Goal: Task Accomplishment & Management: Complete application form

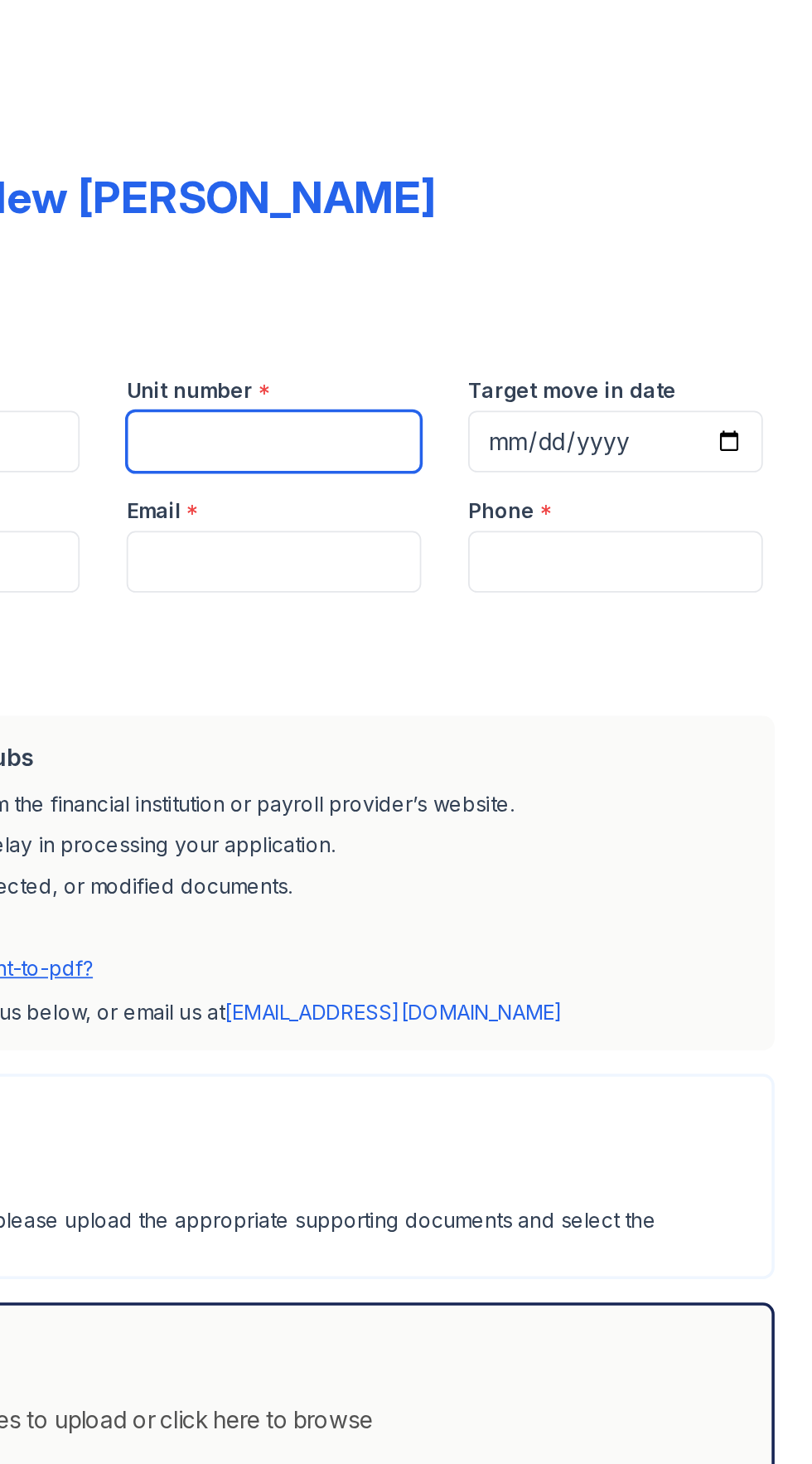
click at [469, 233] on input "Unit number" at bounding box center [496, 249] width 167 height 34
type input "C"
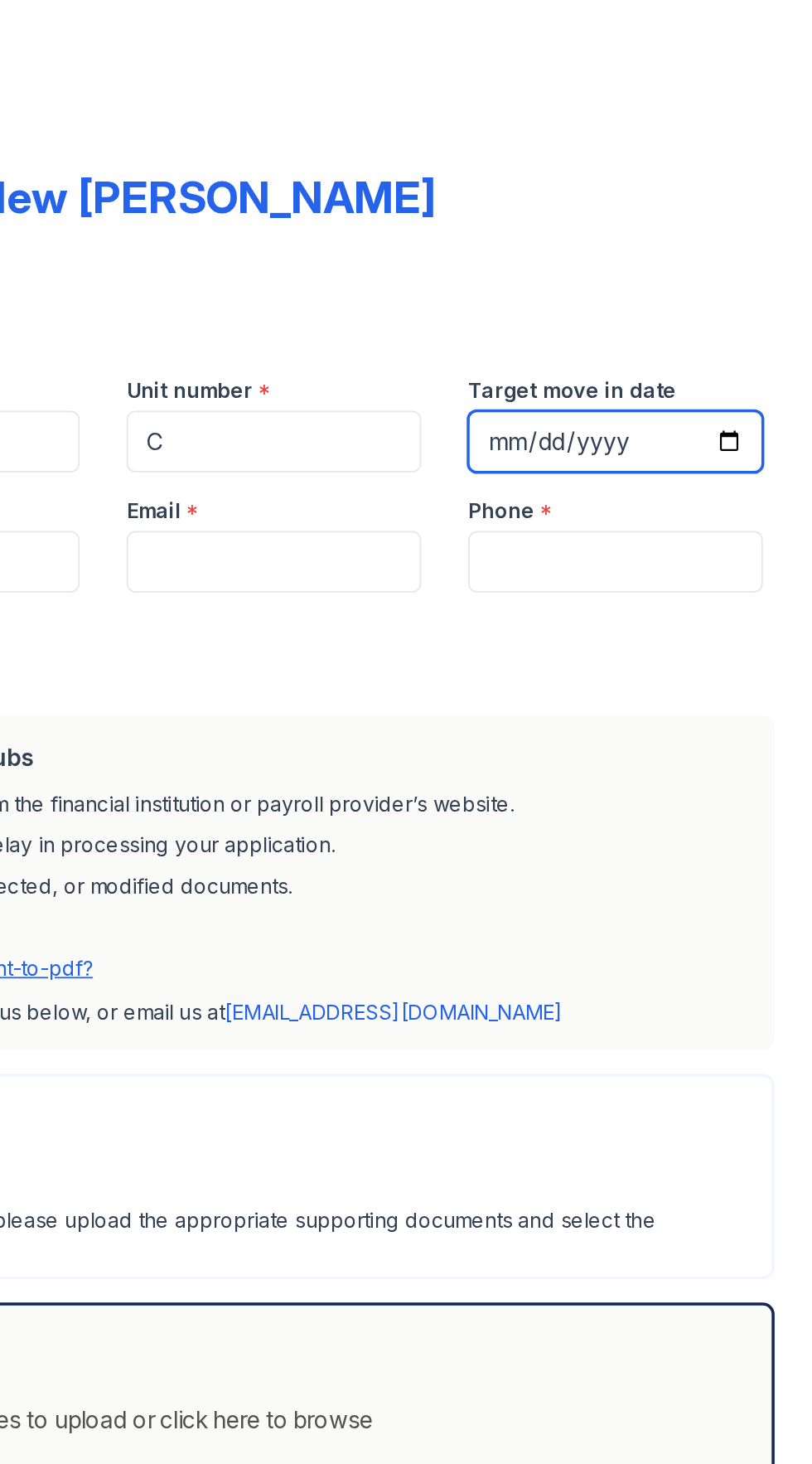
click at [652, 233] on input "Target move in date" at bounding box center [689, 249] width 167 height 34
type input "[DATE]"
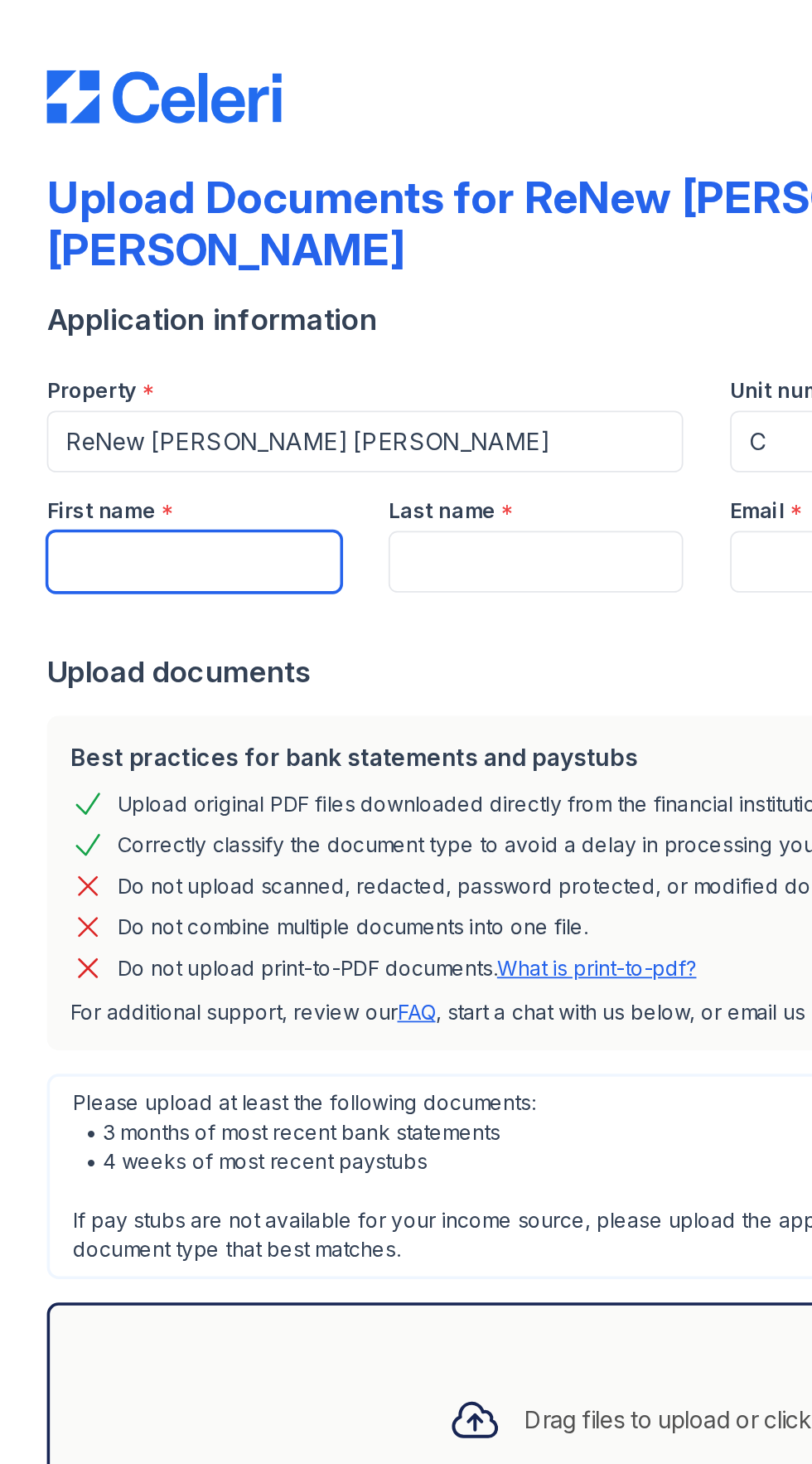
click at [77, 300] on input "First name" at bounding box center [110, 317] width 167 height 34
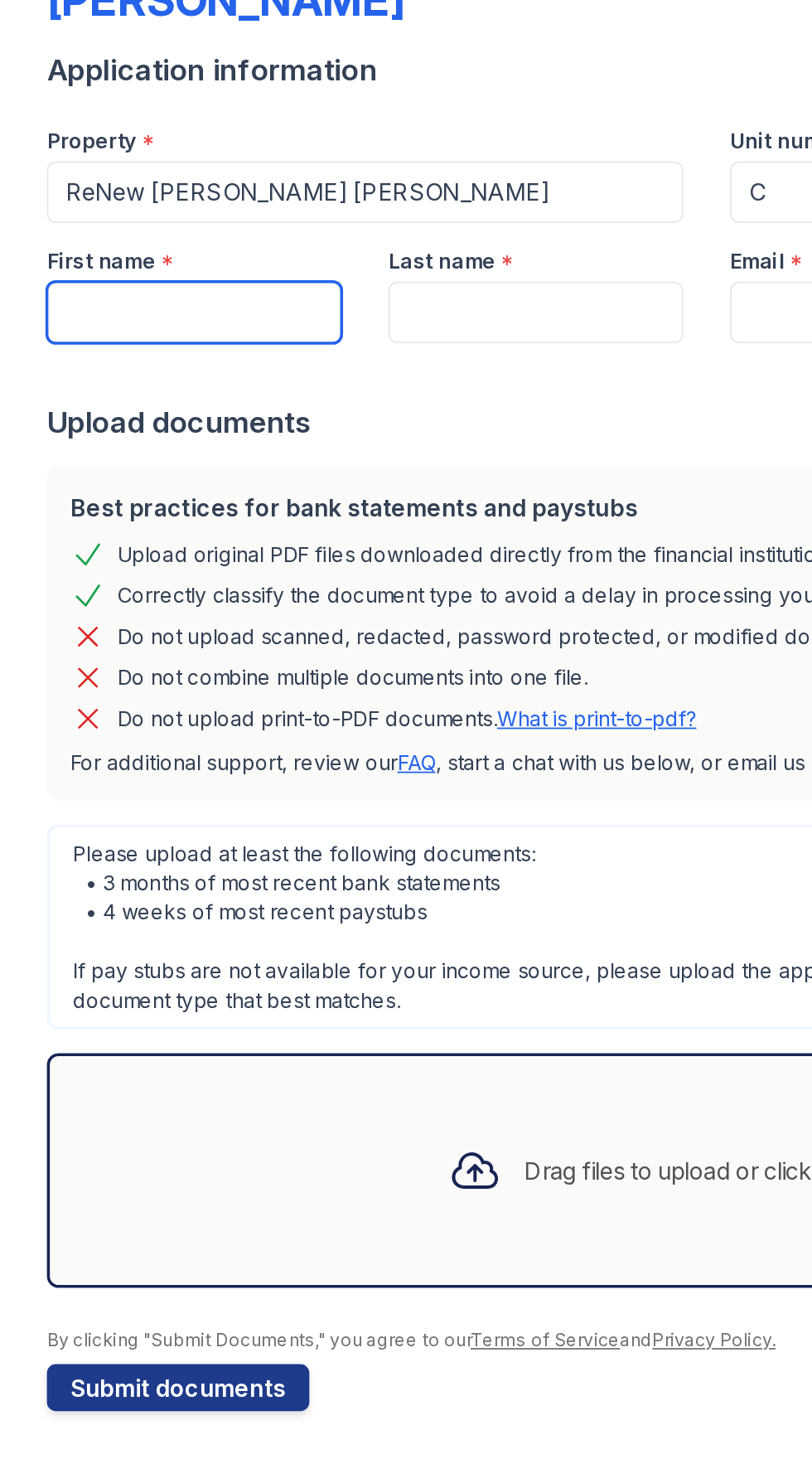
type input "[PERSON_NAME]"
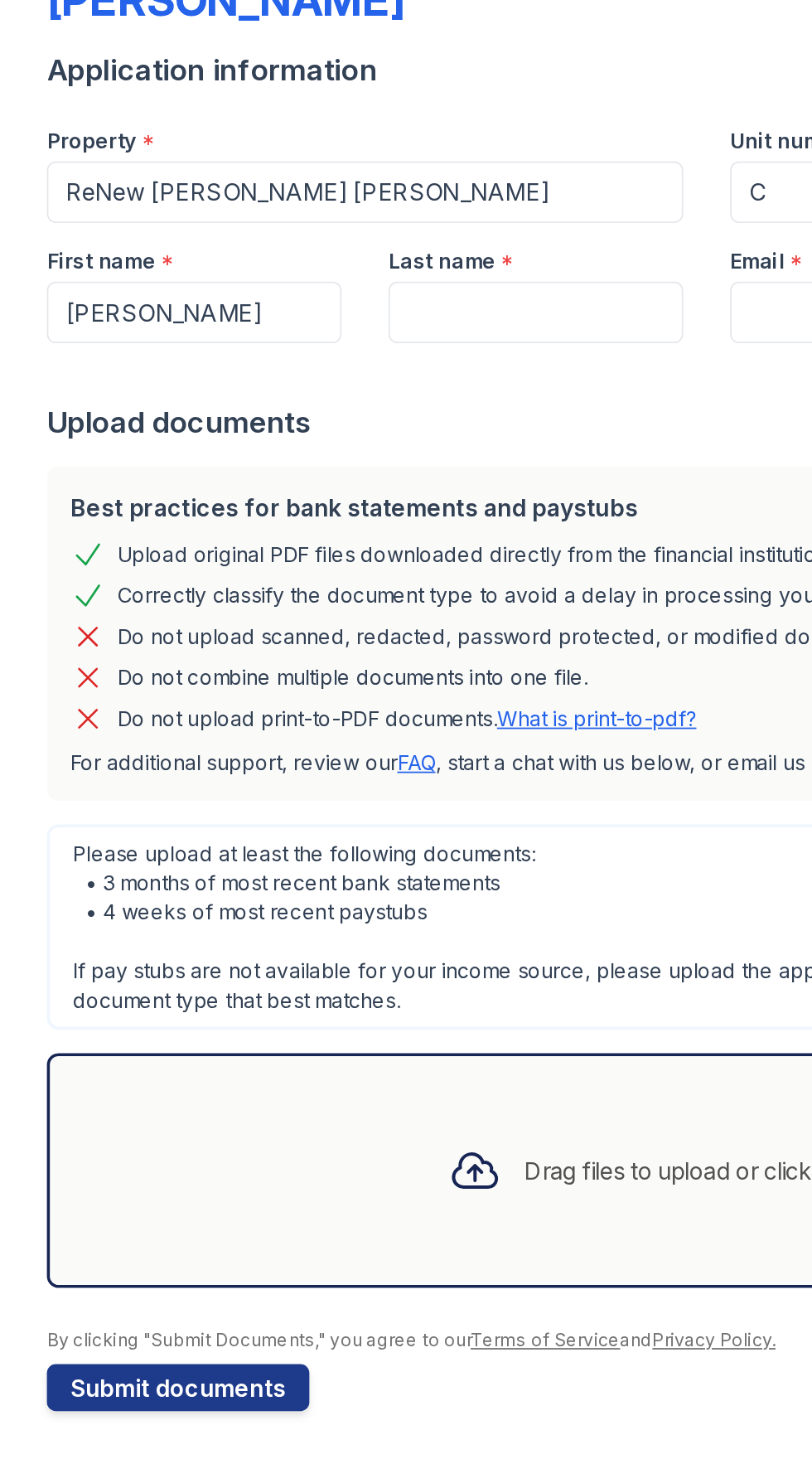
type input "[PERSON_NAME]"
type input "[EMAIL_ADDRESS][DOMAIN_NAME]"
type input "4439661132"
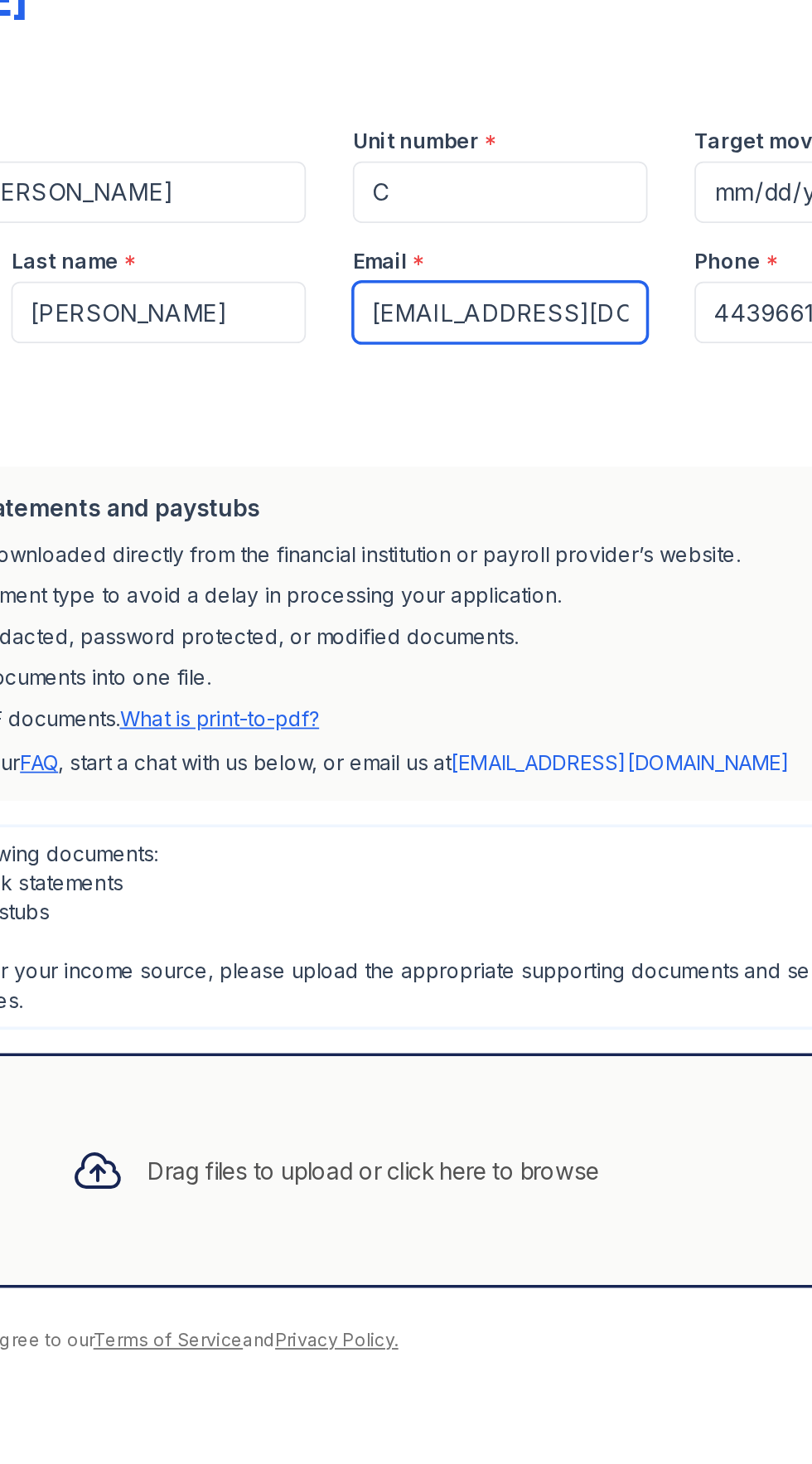
click at [546, 300] on input "[EMAIL_ADDRESS][DOMAIN_NAME]" at bounding box center [496, 317] width 167 height 34
click at [513, 300] on input "[EMAIL_ADDRESS][DOMAIN_NAME]" at bounding box center [496, 317] width 167 height 34
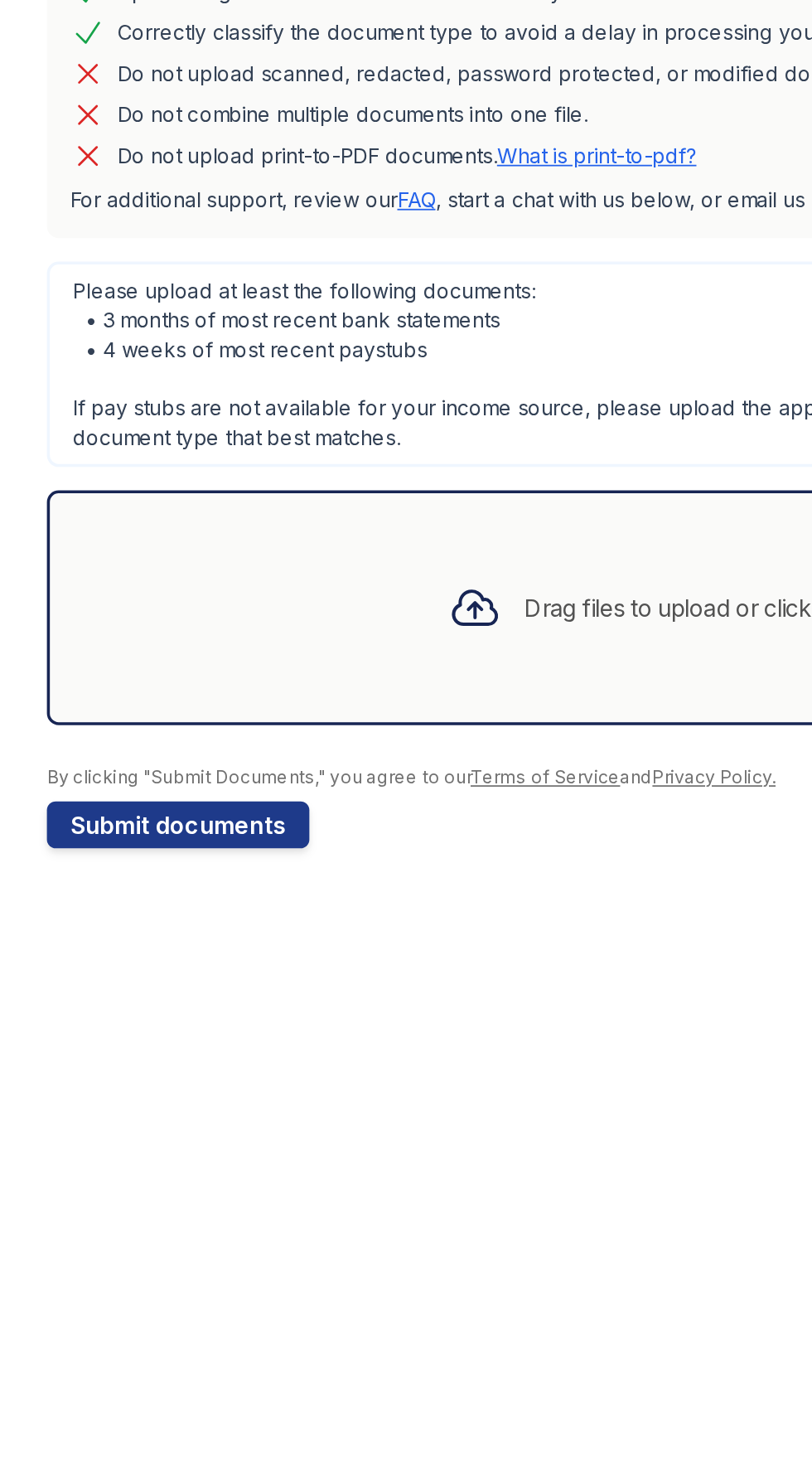
type input "[EMAIL_ADDRESS][DOMAIN_NAME]"
click at [88, 801] on div "Drag files to upload or click here to browse" at bounding box center [402, 802] width 752 height 132
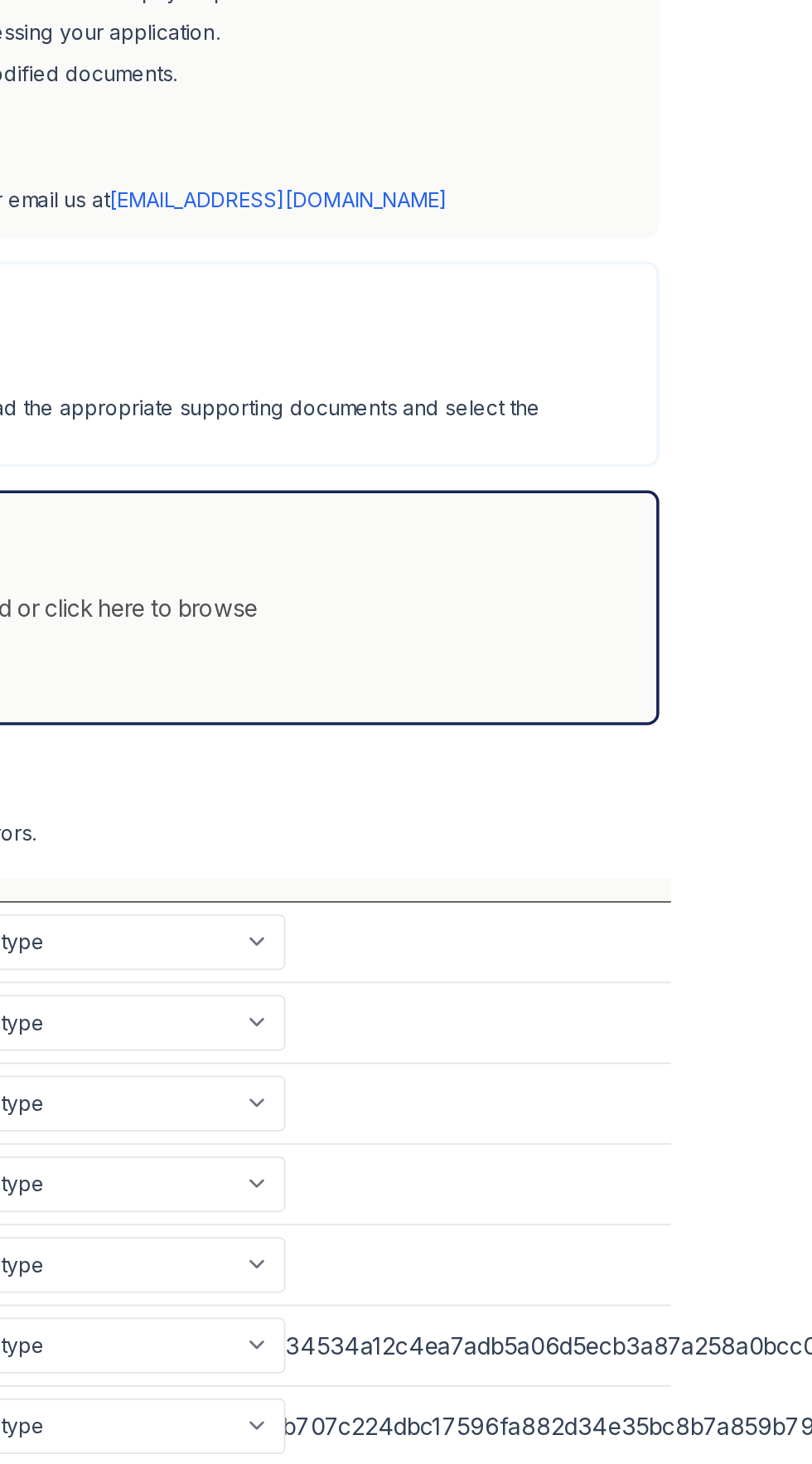
scroll to position [0, 57]
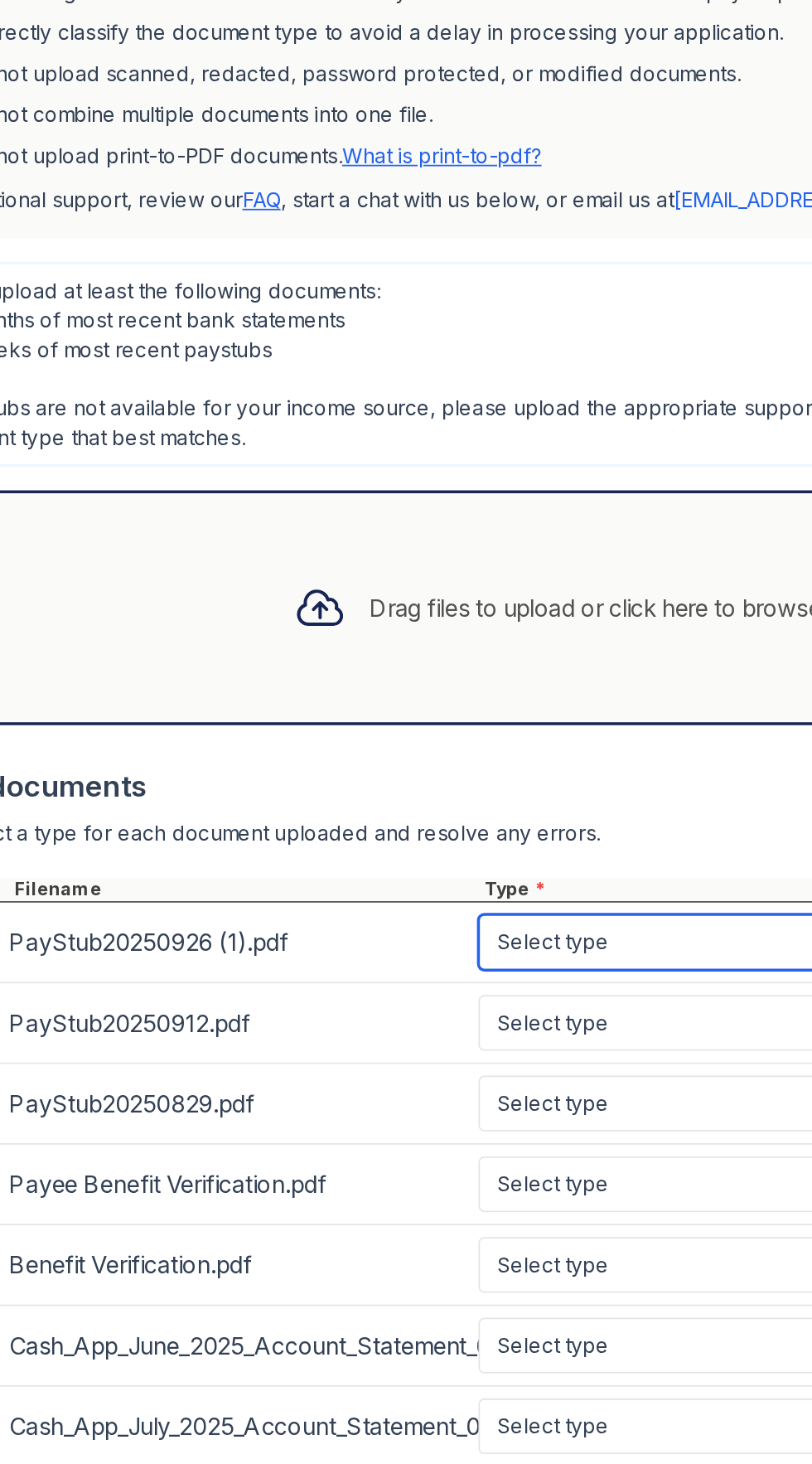
click at [375, 976] on select "Select type Paystub Bank Statement Offer Letter Tax Documents Benefit Award Let…" at bounding box center [406, 992] width 210 height 31
select select "paystub"
click at [301, 976] on select "Select type Paystub Bank Statement Offer Letter Tax Documents Benefit Award Let…" at bounding box center [406, 992] width 210 height 31
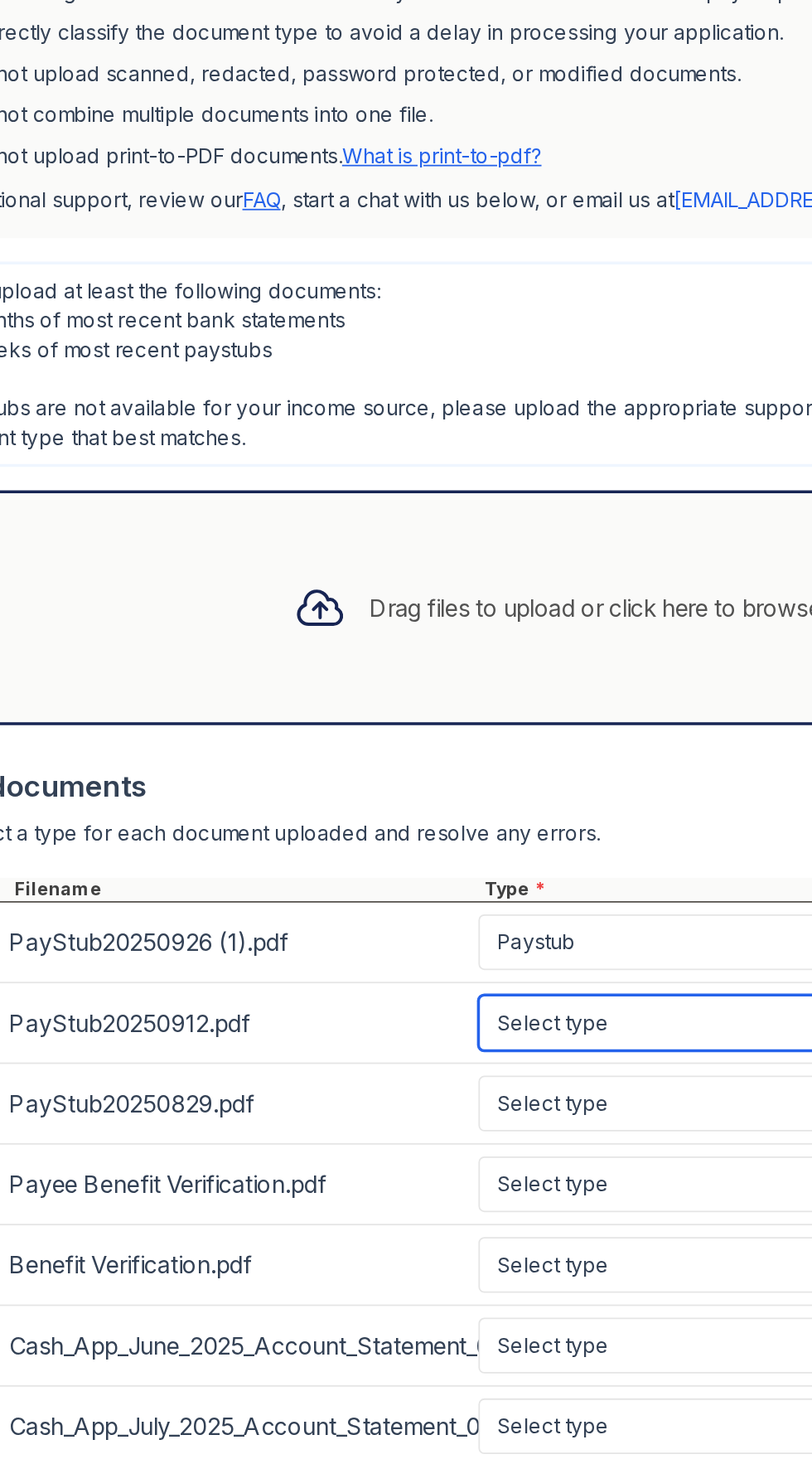
click at [397, 1021] on select "Select type Paystub Bank Statement Offer Letter Tax Documents Benefit Award Let…" at bounding box center [406, 1037] width 210 height 31
select select "paystub"
click at [301, 1021] on select "Select type Paystub Bank Statement Offer Letter Tax Documents Benefit Award Let…" at bounding box center [406, 1037] width 210 height 31
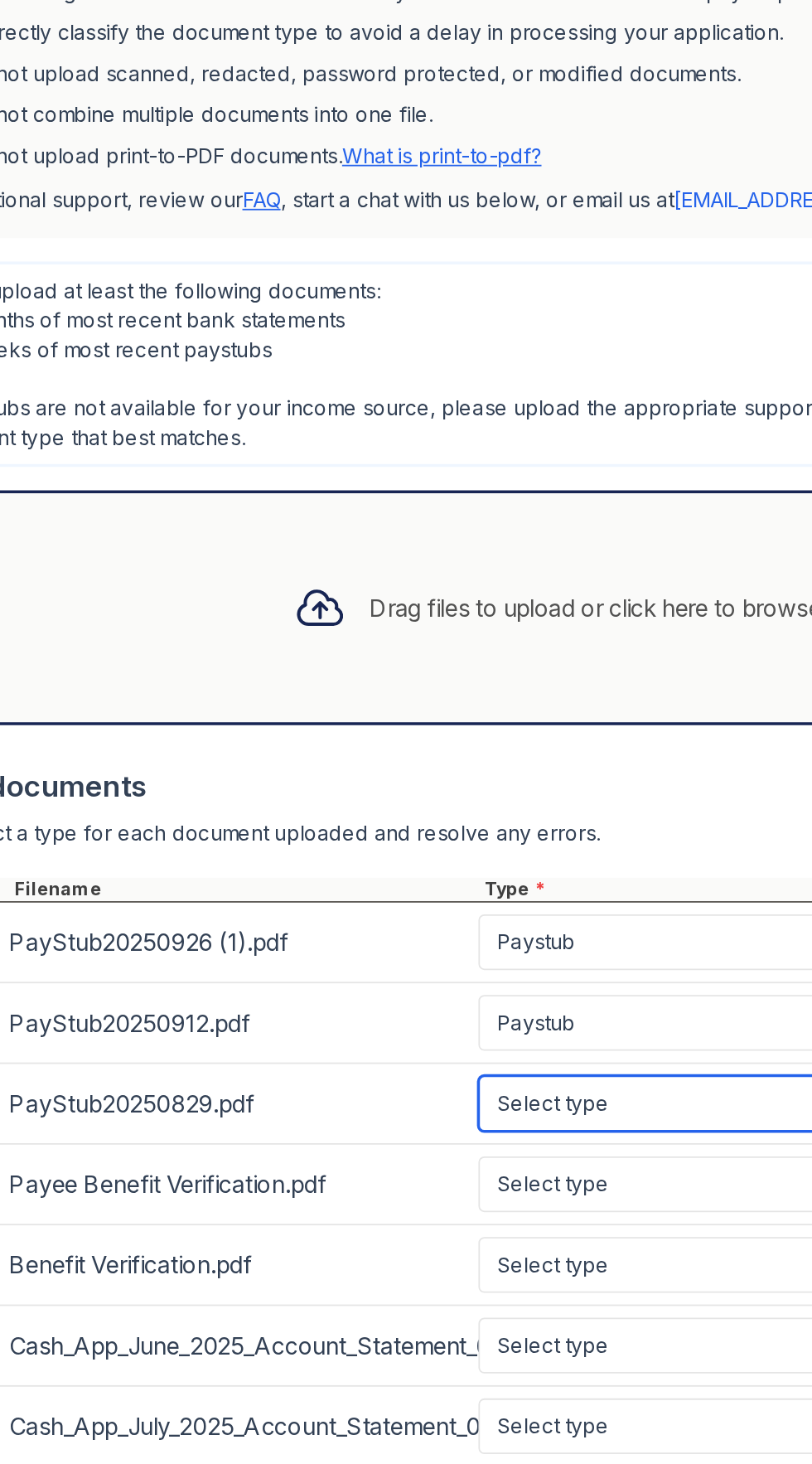
click at [398, 1068] on select "Select type Paystub Bank Statement Offer Letter Tax Documents Benefit Award Let…" at bounding box center [406, 1083] width 210 height 31
select select "paystub"
click at [301, 1068] on select "Select type Paystub Bank Statement Offer Letter Tax Documents Benefit Award Let…" at bounding box center [406, 1083] width 210 height 31
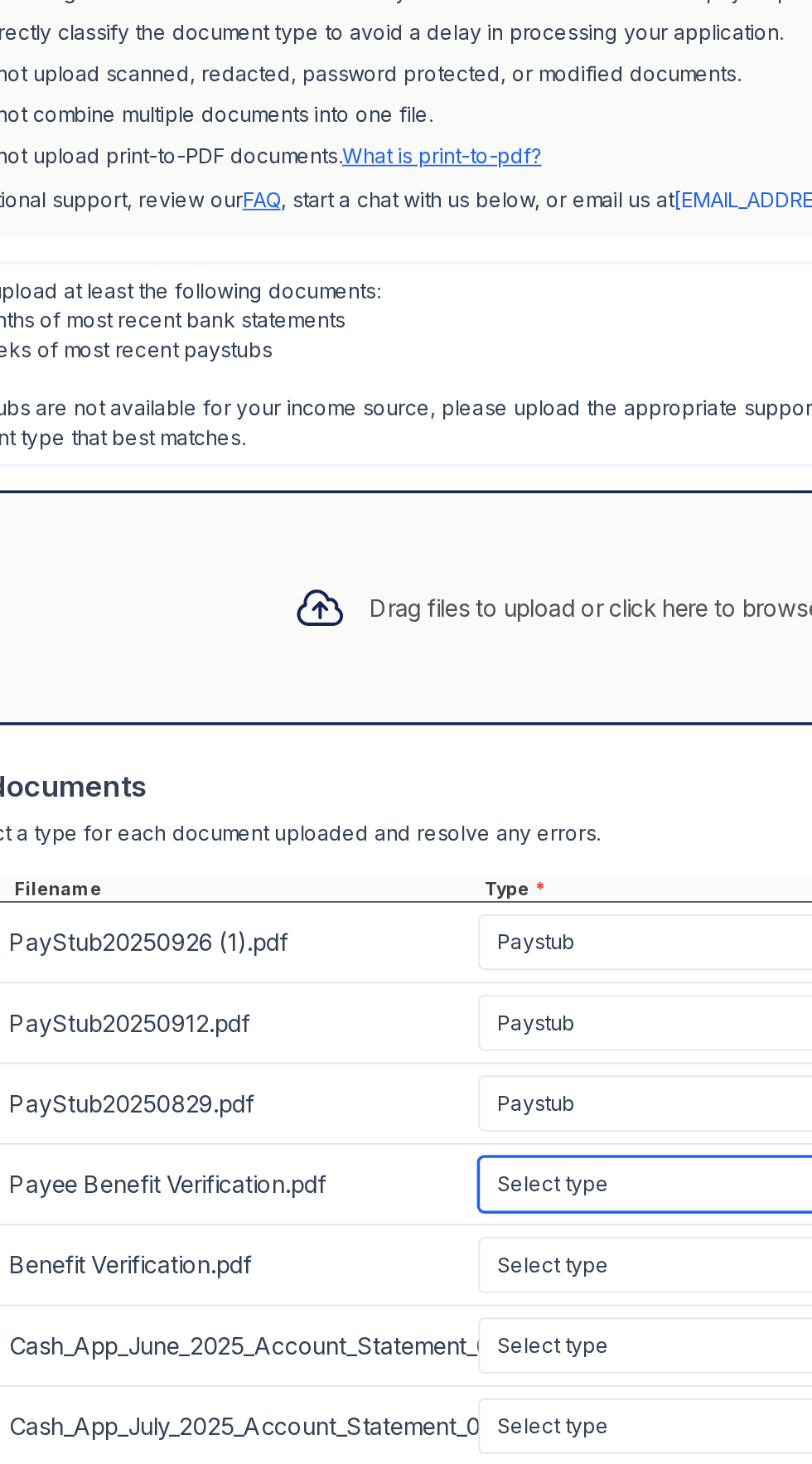
click at [395, 1113] on select "Select type Paystub Bank Statement Offer Letter Tax Documents Benefit Award Let…" at bounding box center [406, 1128] width 210 height 31
select select "benefit_award_letter"
click at [301, 1113] on select "Select type Paystub Bank Statement Offer Letter Tax Documents Benefit Award Let…" at bounding box center [406, 1128] width 210 height 31
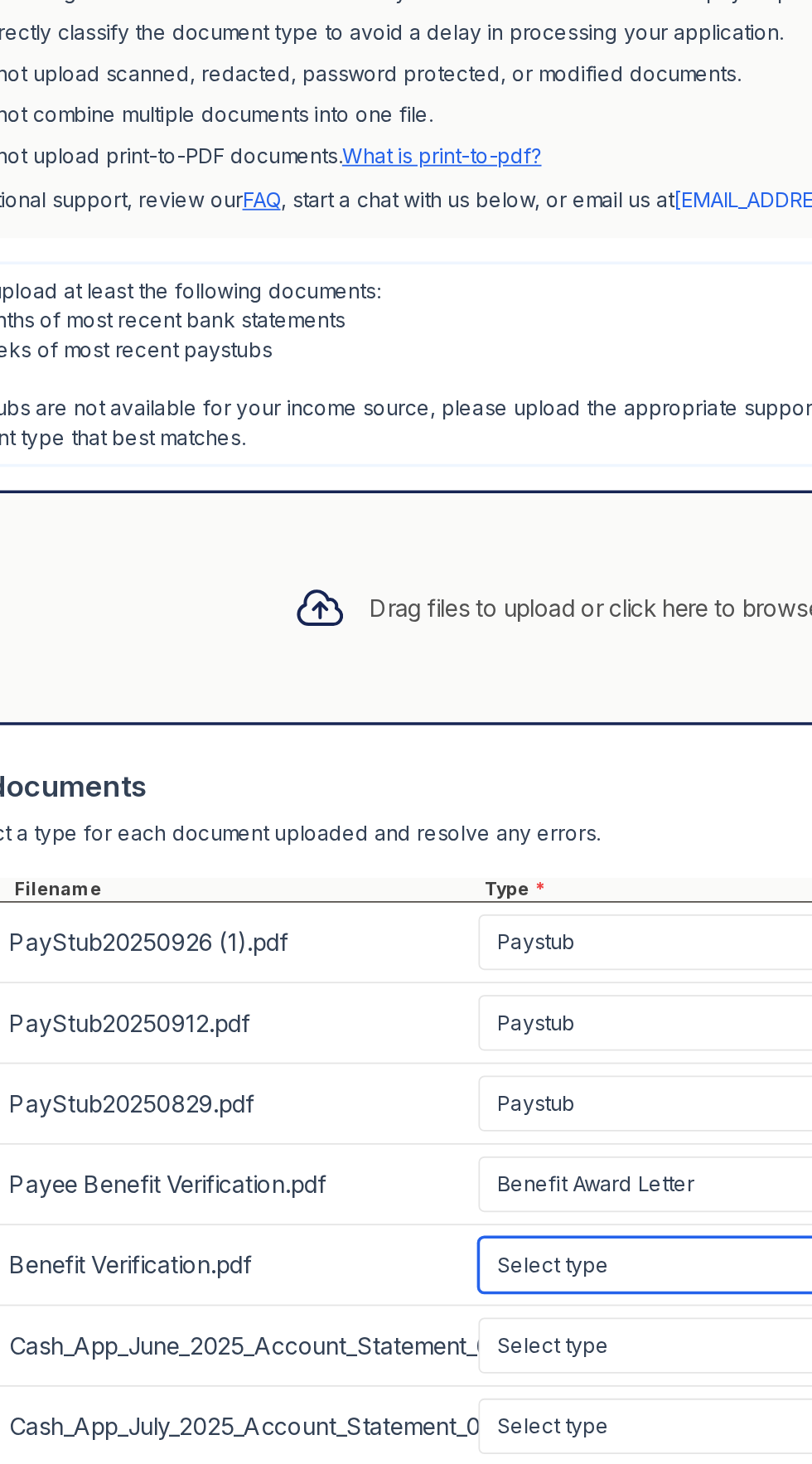
click at [384, 1159] on select "Select type Paystub Bank Statement Offer Letter Tax Documents Benefit Award Let…" at bounding box center [406, 1175] width 210 height 31
select select "benefit_award_letter"
click at [301, 1159] on select "Select type Paystub Bank Statement Offer Letter Tax Documents Benefit Award Let…" at bounding box center [406, 1175] width 210 height 31
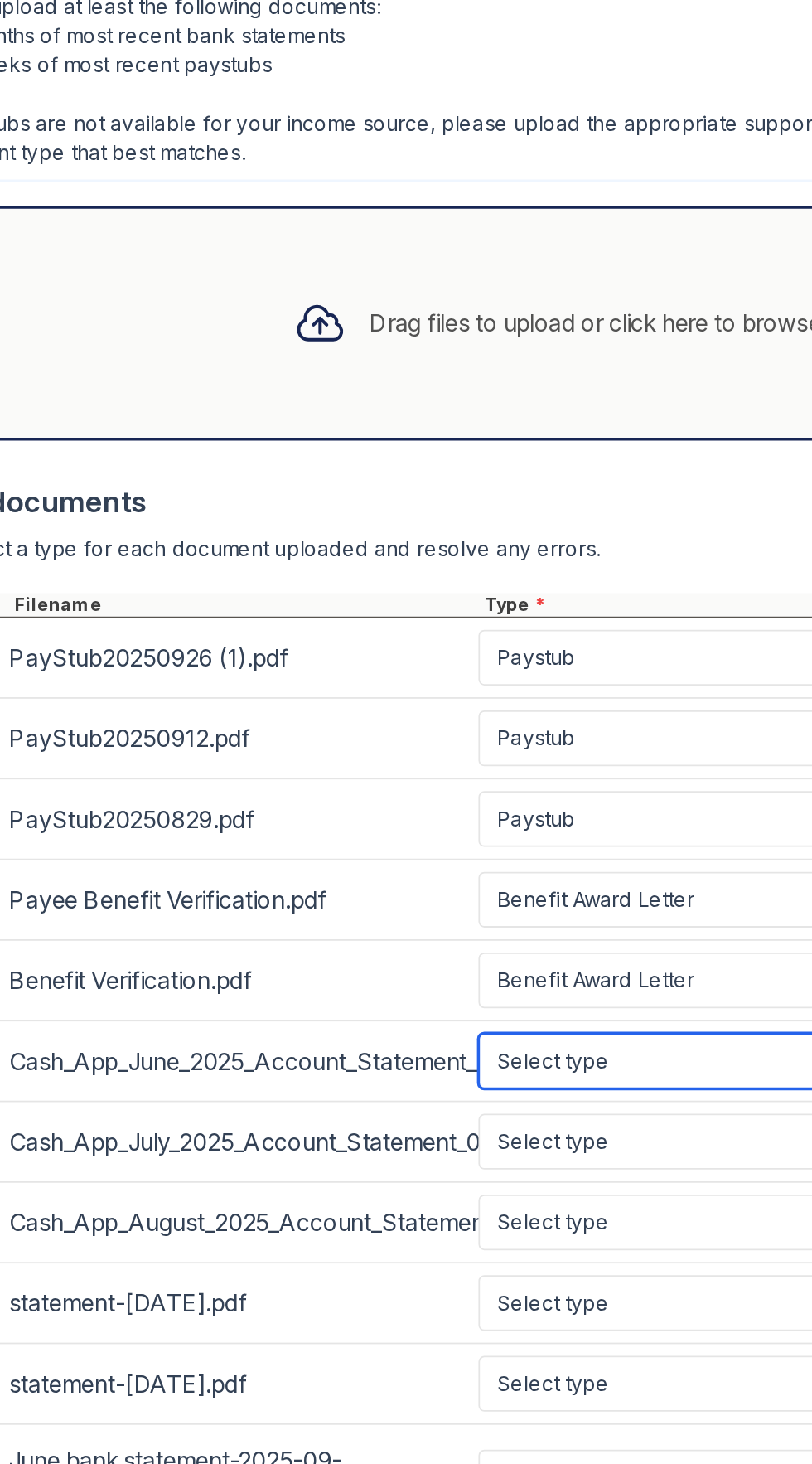
click at [385, 1204] on select "Select type Paystub Bank Statement Offer Letter Tax Documents Benefit Award Let…" at bounding box center [406, 1220] width 210 height 31
select select "bank_statement"
click at [301, 1204] on select "Select type Paystub Bank Statement Offer Letter Tax Documents Benefit Award Let…" at bounding box center [406, 1220] width 210 height 31
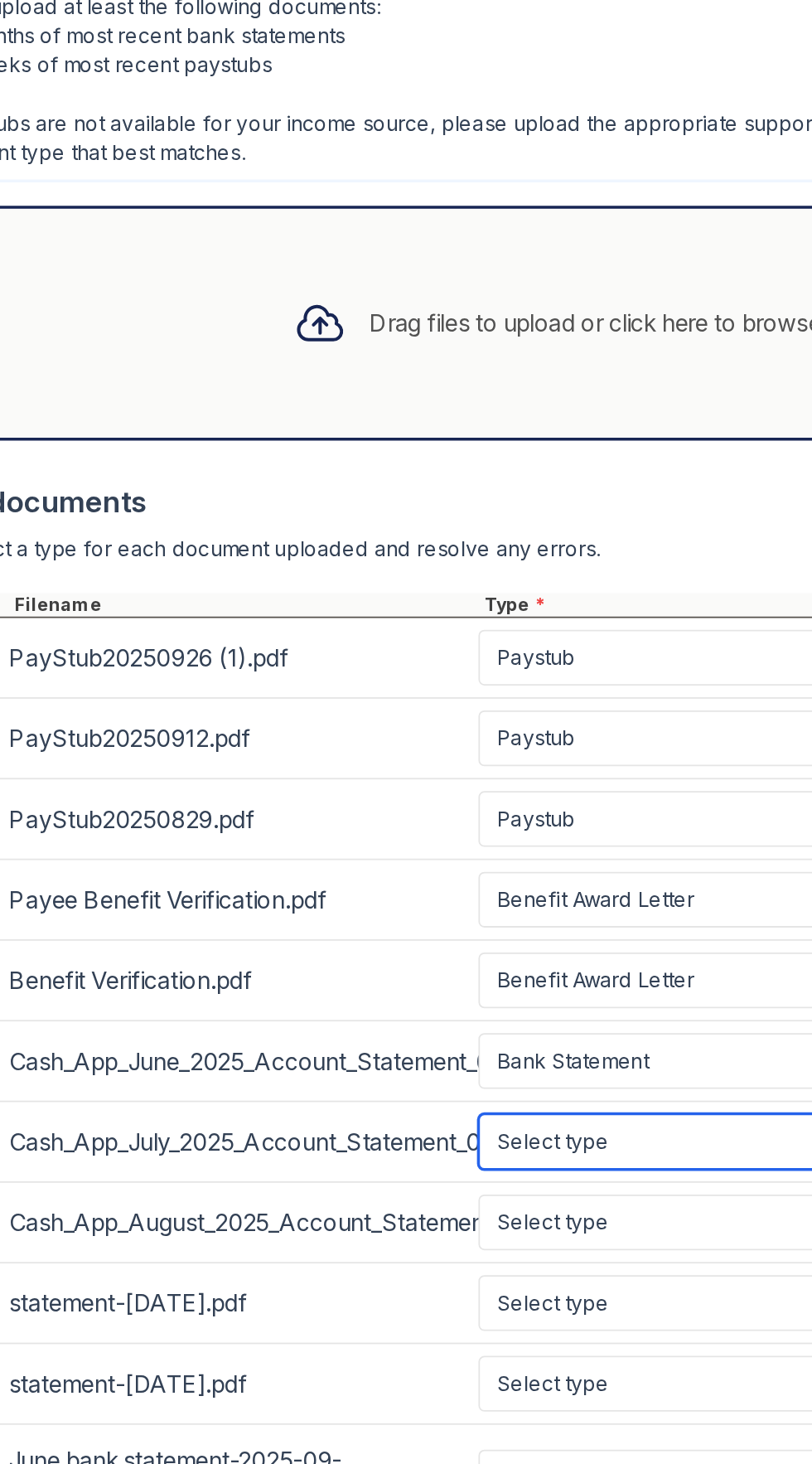
click at [392, 1250] on select "Select type Paystub Bank Statement Offer Letter Tax Documents Benefit Award Let…" at bounding box center [406, 1266] width 210 height 31
select select "bank_statement"
click at [301, 1250] on select "Select type Paystub Bank Statement Offer Letter Tax Documents Benefit Award Let…" at bounding box center [406, 1266] width 210 height 31
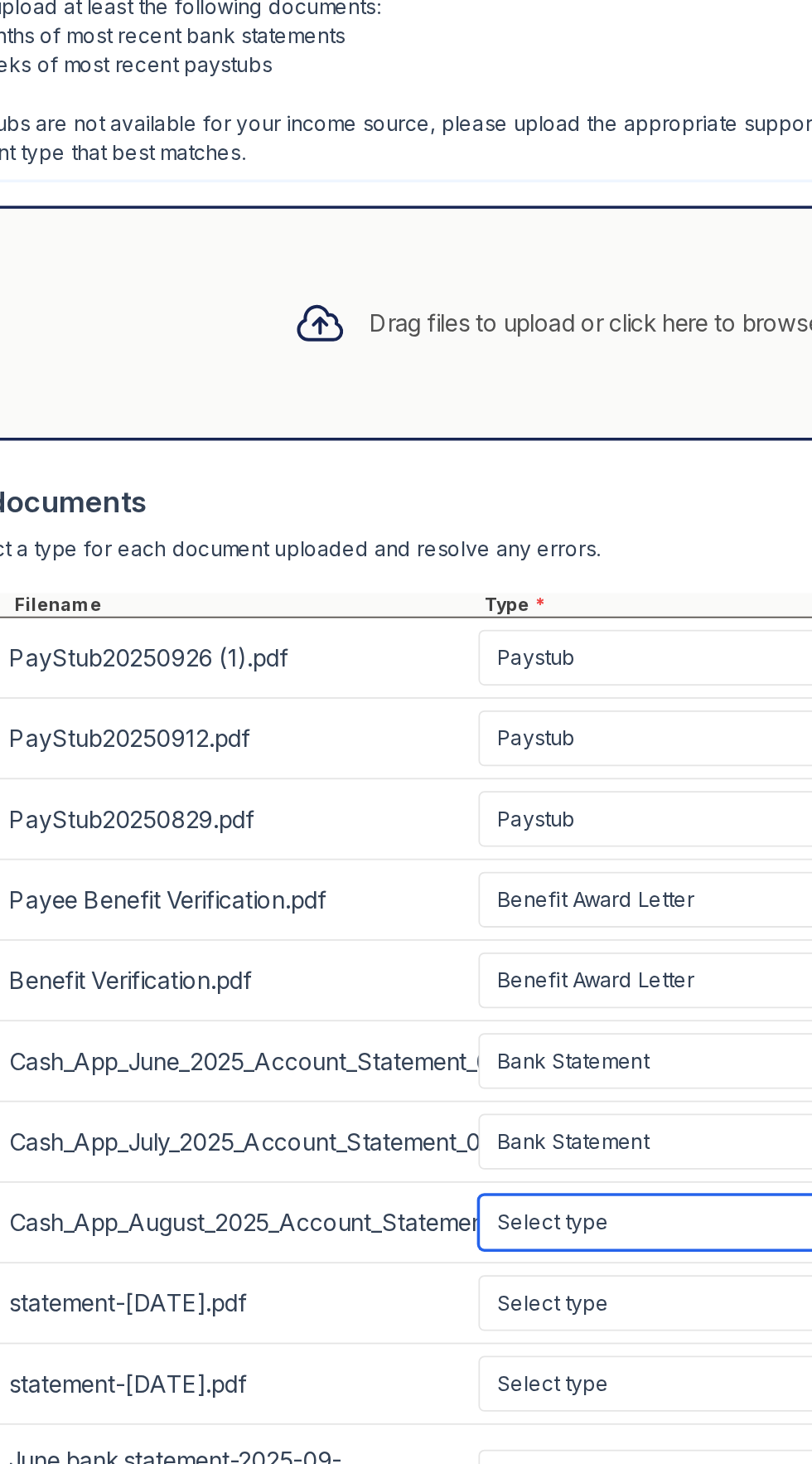
click at [398, 1295] on select "Select type Paystub Bank Statement Offer Letter Tax Documents Benefit Award Let…" at bounding box center [406, 1311] width 210 height 31
select select "bank_statement"
click at [301, 1295] on select "Select type Paystub Bank Statement Offer Letter Tax Documents Benefit Award Let…" at bounding box center [406, 1311] width 210 height 31
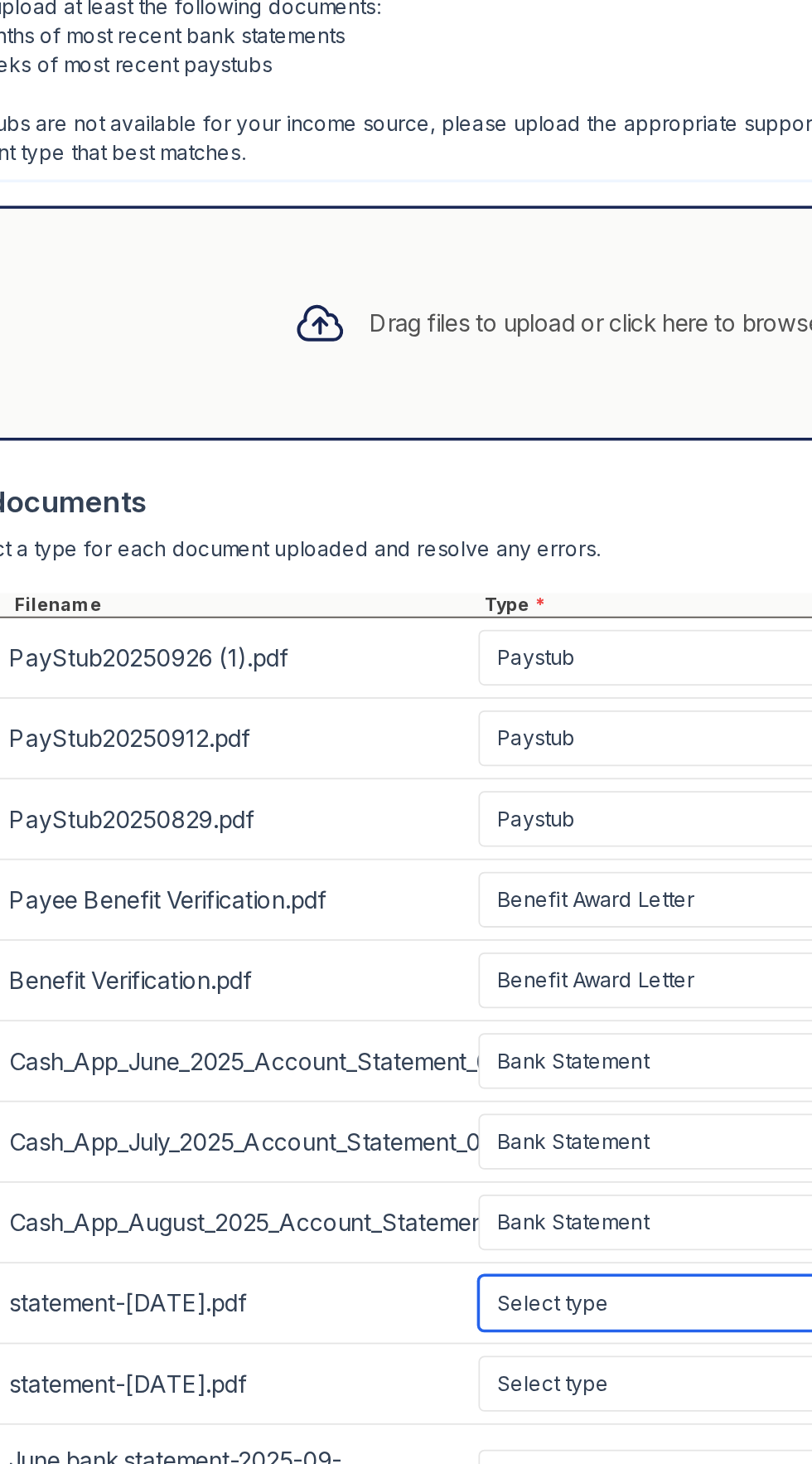
click at [394, 1340] on select "Select type Paystub Bank Statement Offer Letter Tax Documents Benefit Award Let…" at bounding box center [406, 1356] width 210 height 31
select select "bank_statement"
click at [301, 1340] on select "Select type Paystub Bank Statement Offer Letter Tax Documents Benefit Award Let…" at bounding box center [406, 1356] width 210 height 31
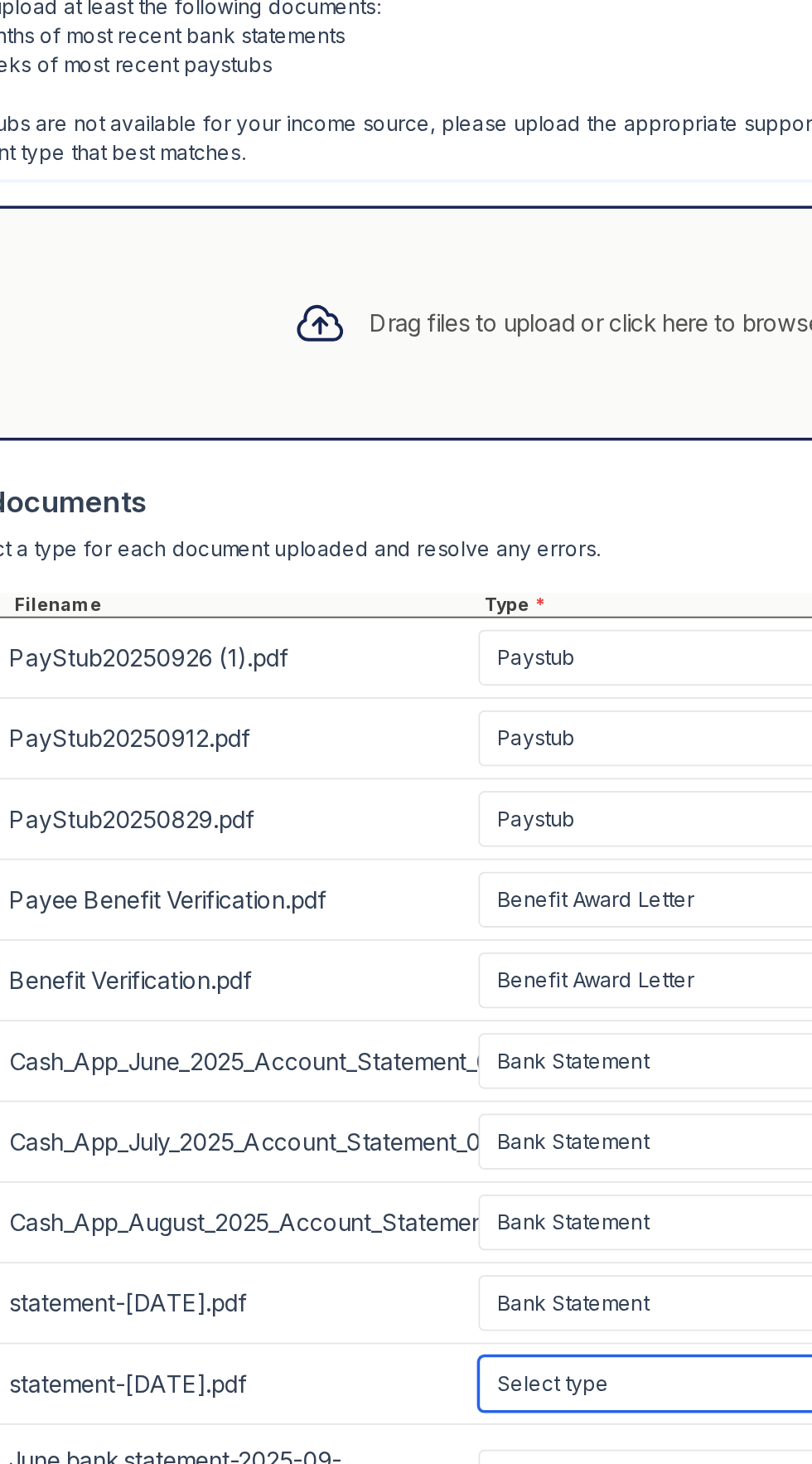
click at [388, 1386] on select "Select type Paystub Bank Statement Offer Letter Tax Documents Benefit Award Let…" at bounding box center [406, 1402] width 210 height 31
select select "bank_statement"
click at [301, 1386] on select "Select type Paystub Bank Statement Offer Letter Tax Documents Benefit Award Let…" at bounding box center [406, 1402] width 210 height 31
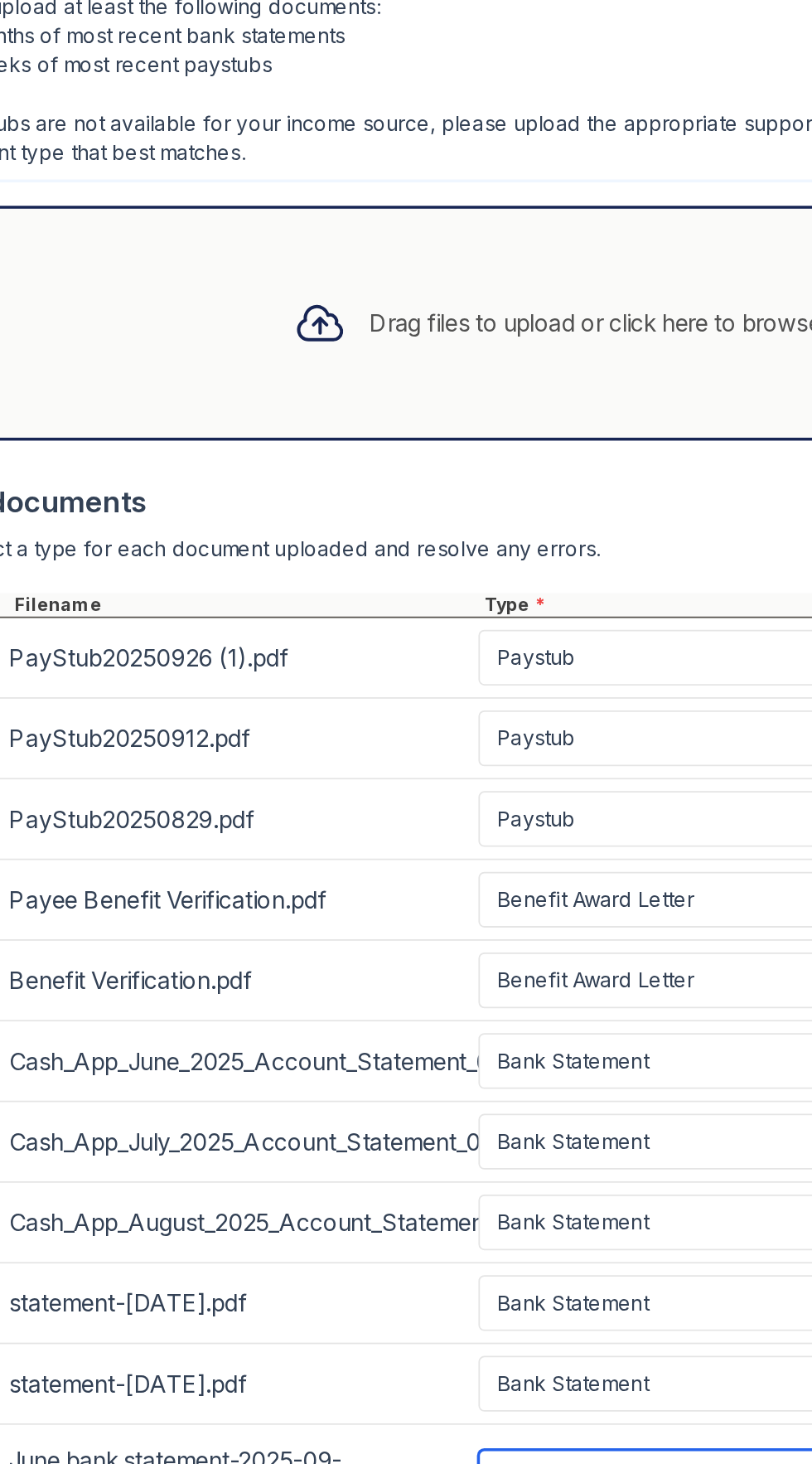
click at [381, 1439] on select "Select type Paystub Bank Statement Offer Letter Tax Documents Benefit Award Let…" at bounding box center [406, 1455] width 210 height 31
select select "bank_statement"
click at [301, 1439] on select "Select type Paystub Bank Statement Offer Letter Tax Documents Benefit Award Let…" at bounding box center [406, 1455] width 210 height 31
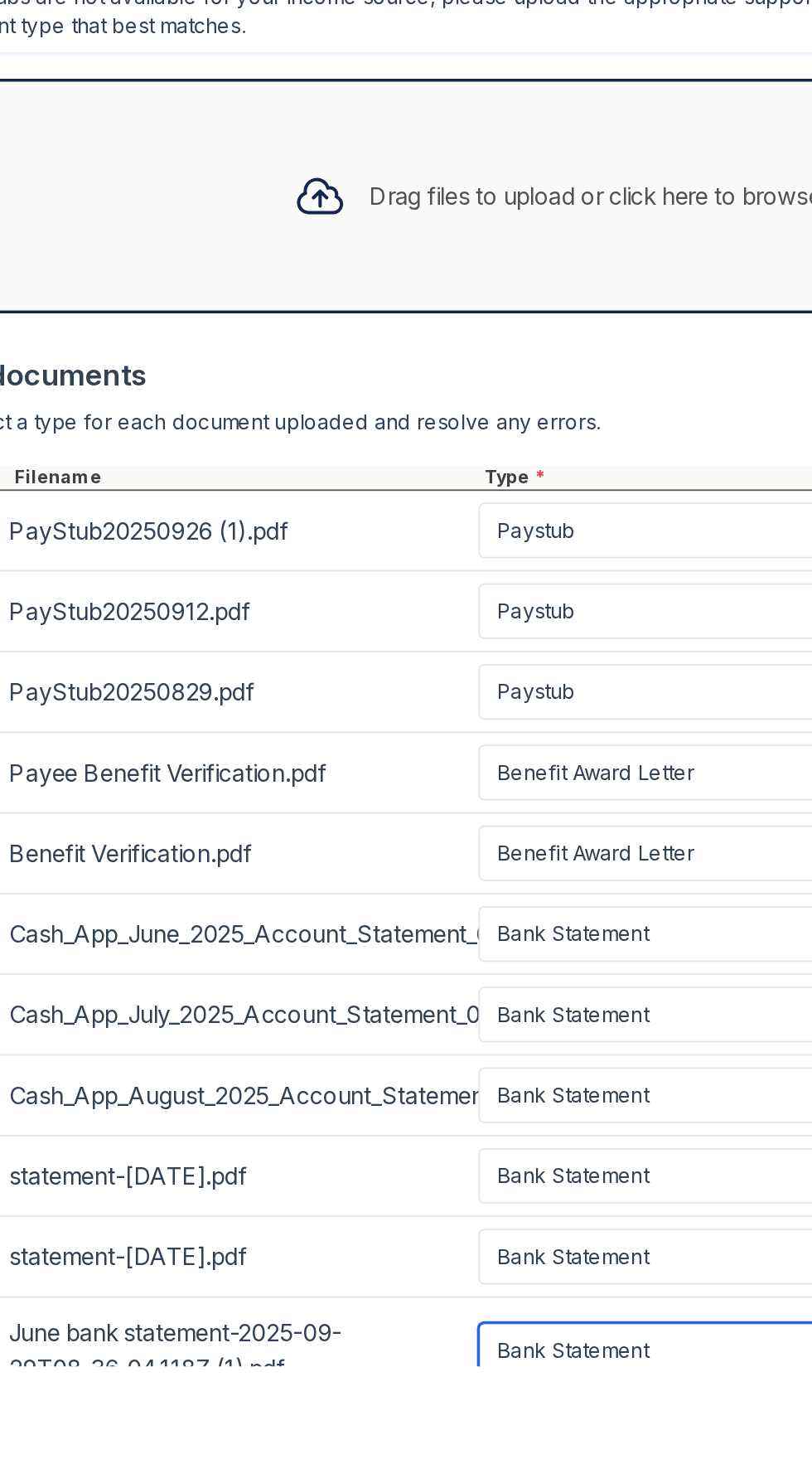
scroll to position [99, 57]
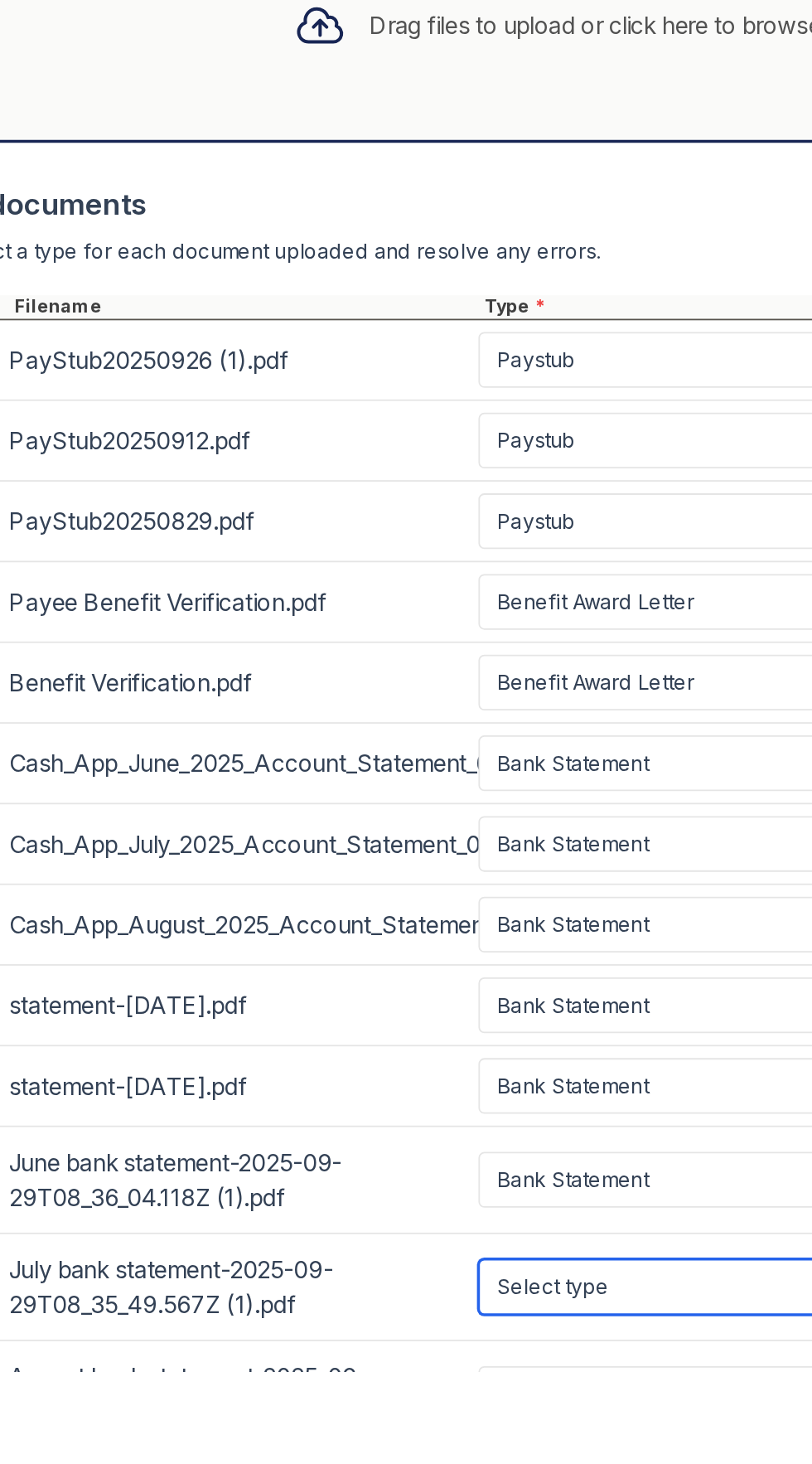
click at [383, 1400] on select "Select type Paystub Bank Statement Offer Letter Tax Documents Benefit Award Let…" at bounding box center [406, 1416] width 210 height 31
select select "bank_statement"
click at [301, 1400] on select "Select type Paystub Bank Statement Offer Letter Tax Documents Benefit Award Let…" at bounding box center [406, 1416] width 210 height 31
click at [381, 1461] on select "Select type Paystub Bank Statement Offer Letter Tax Documents Benefit Award Let…" at bounding box center [406, 1477] width 210 height 31
select select "bank_statement"
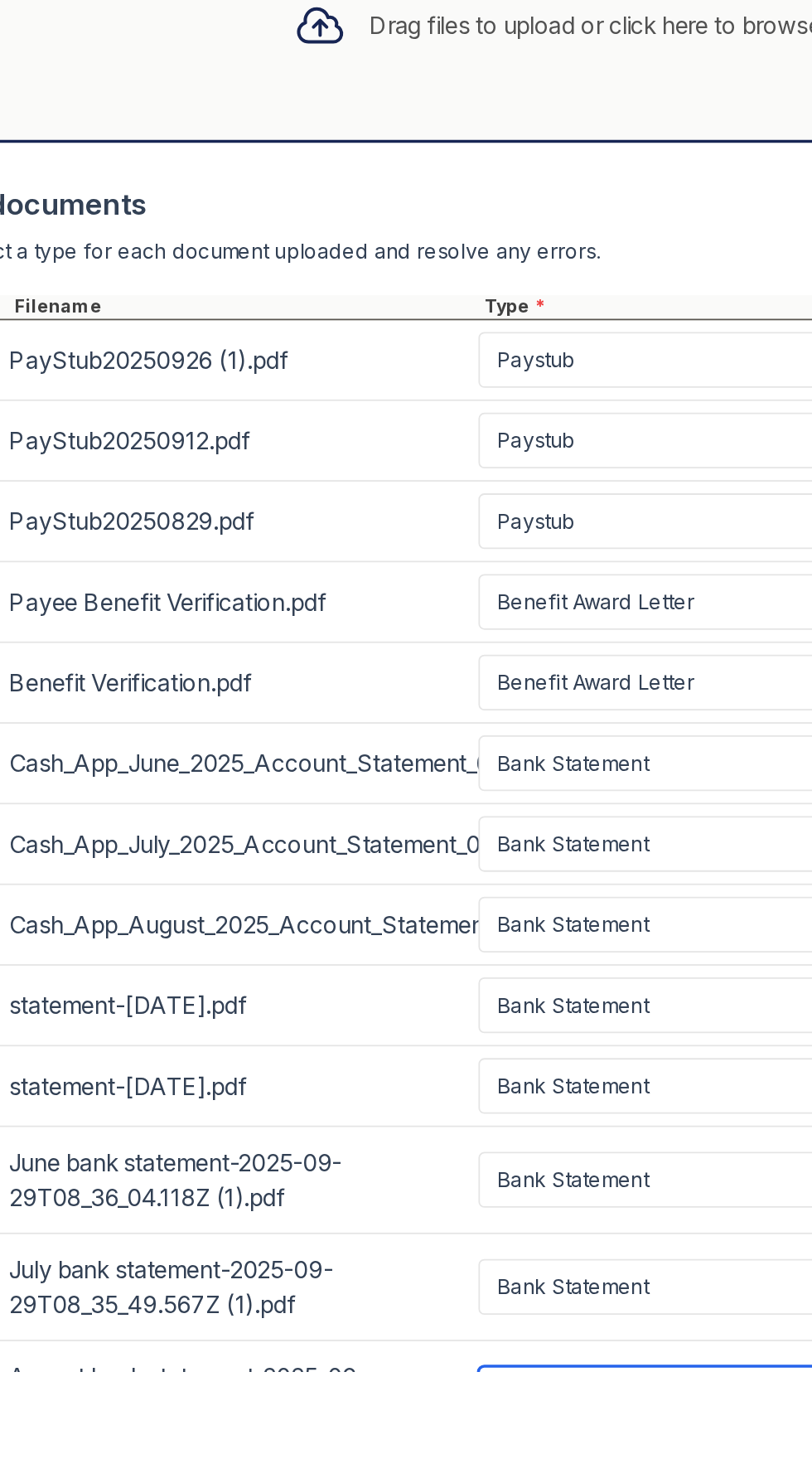
click at [301, 1461] on select "Select type Paystub Bank Statement Offer Letter Tax Documents Benefit Award Let…" at bounding box center [406, 1477] width 210 height 31
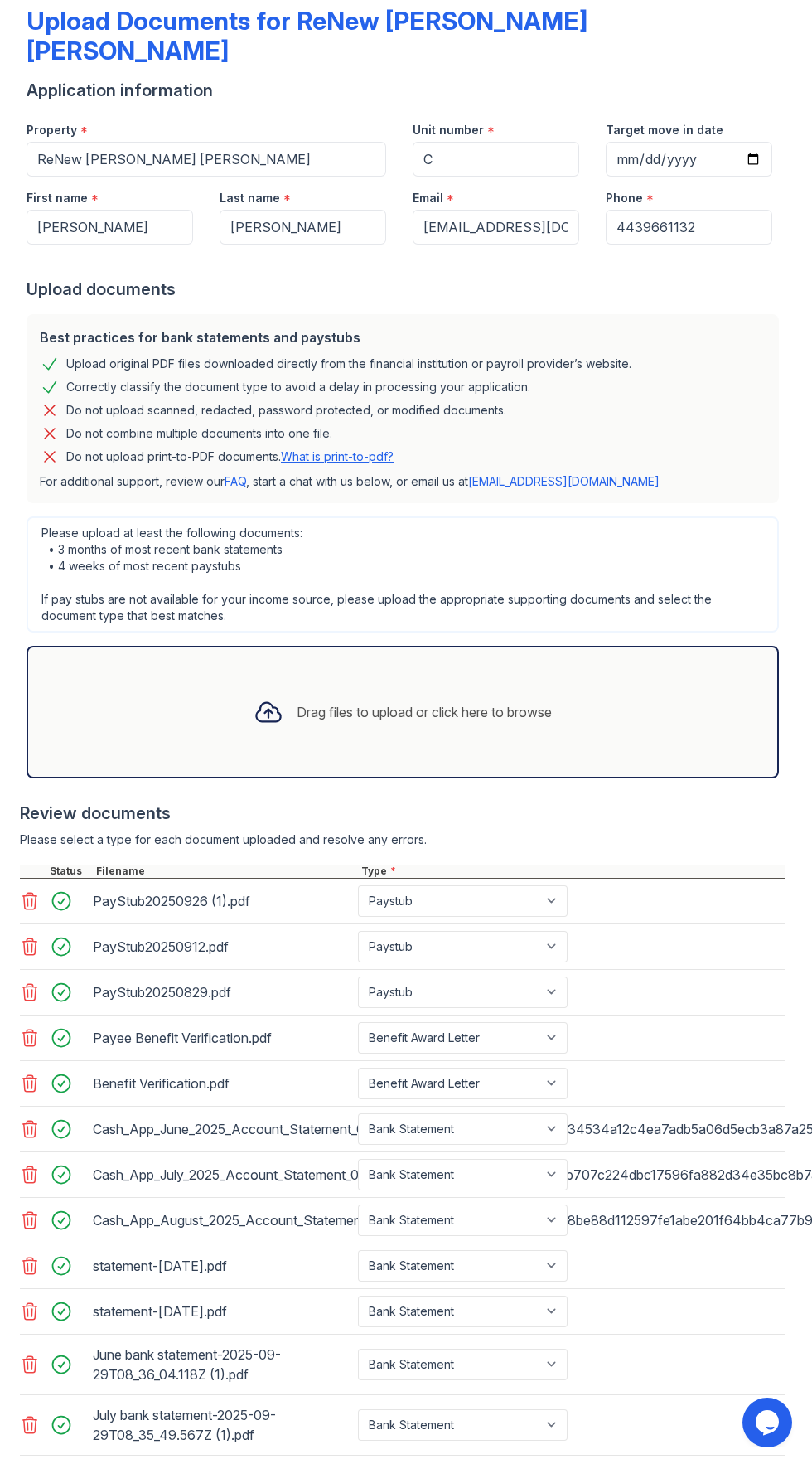
scroll to position [99, 0]
